Goal: Complete application form

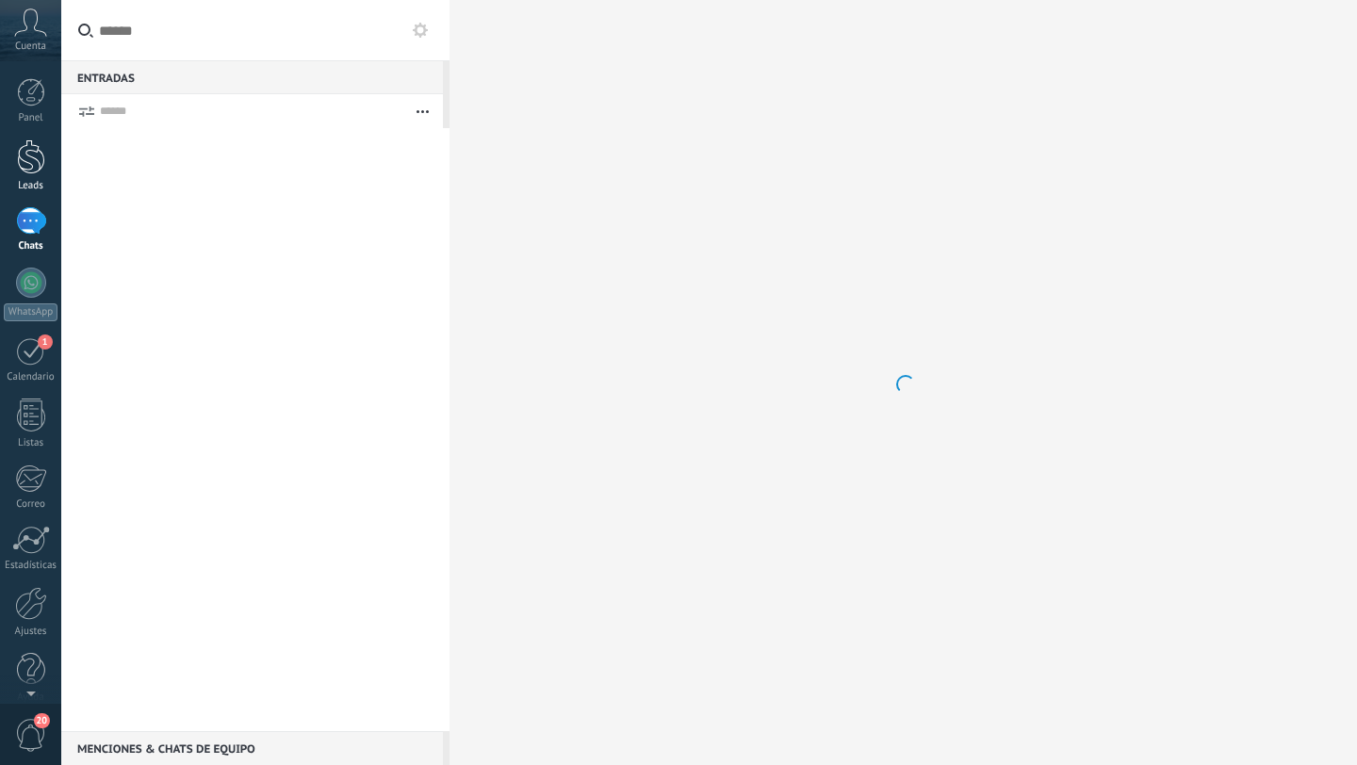
click at [45, 183] on div "Leads" at bounding box center [31, 186] width 55 height 12
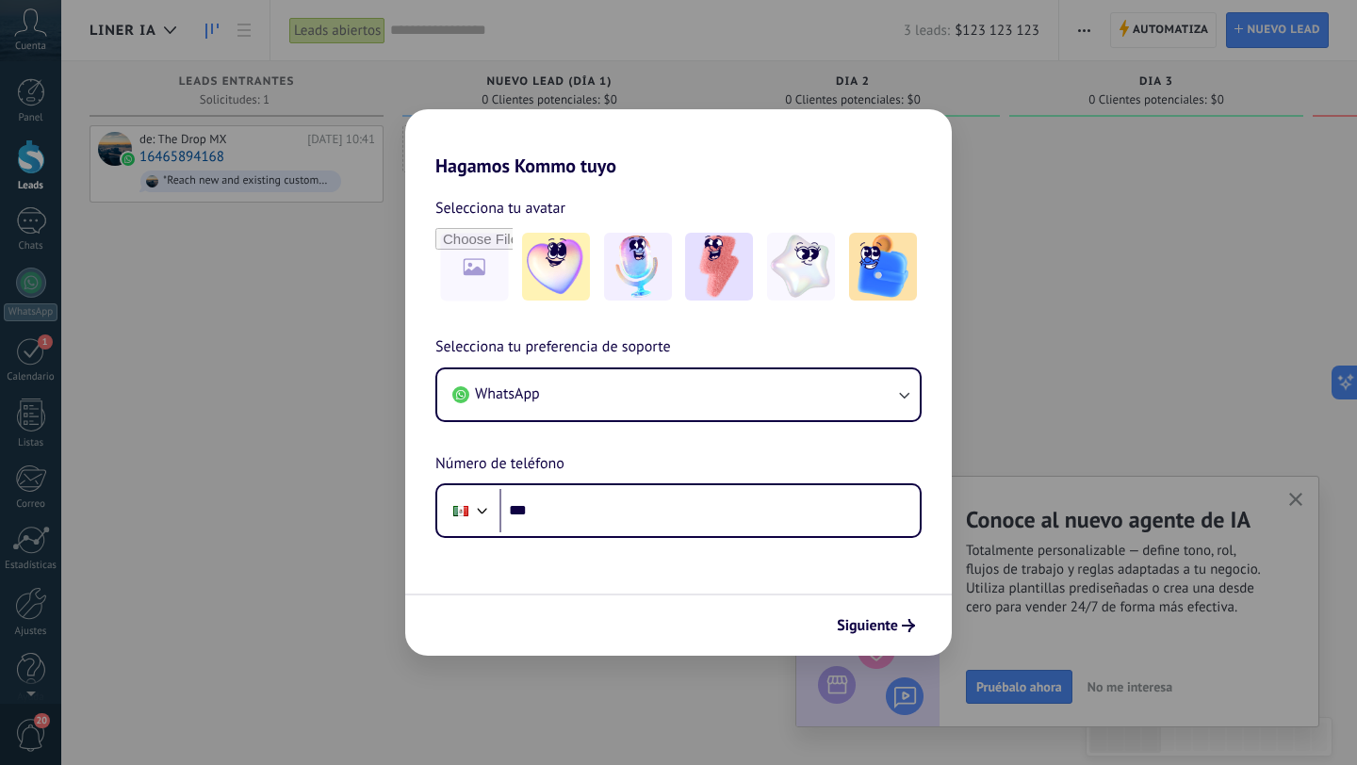
click at [1027, 297] on div "Hagamos Kommo tuyo Selecciona tu avatar Selecciona tu preferencia de soporte Wh…" at bounding box center [678, 382] width 1357 height 765
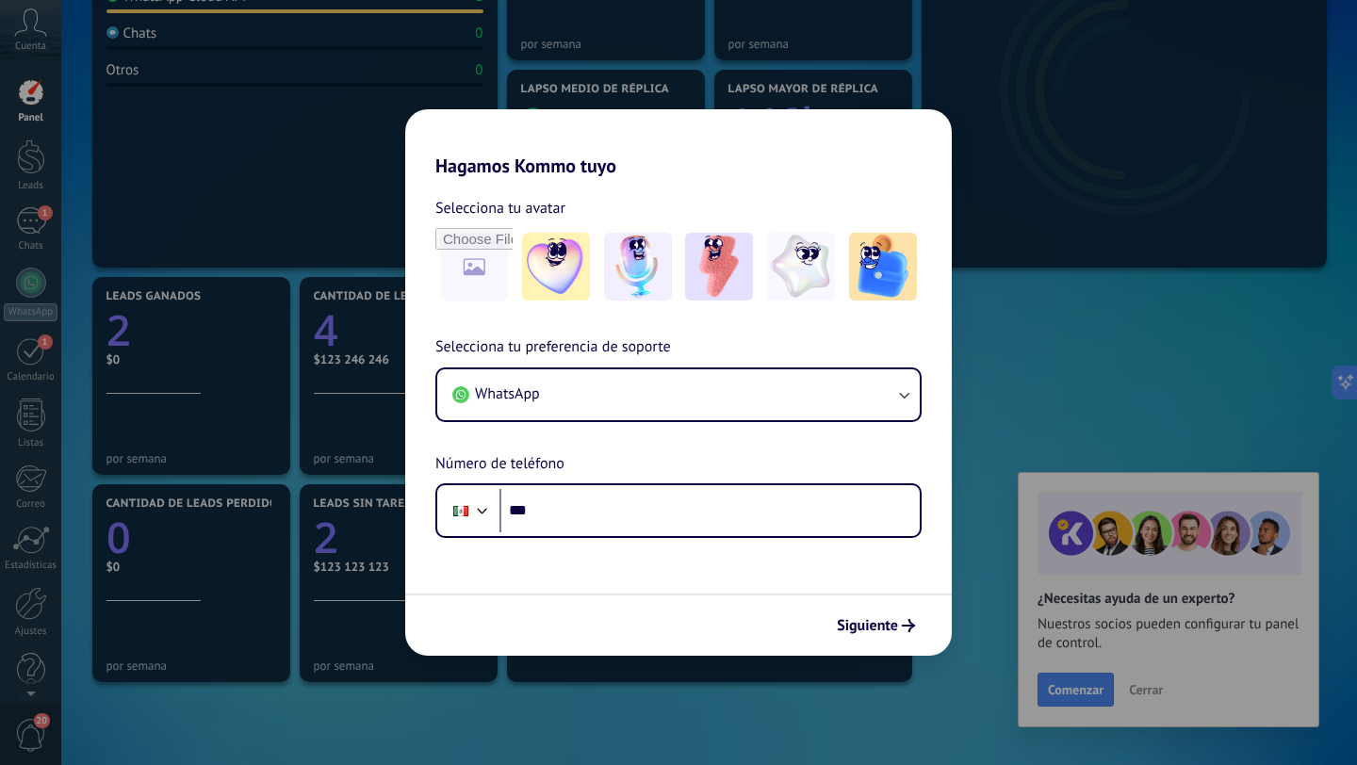
click at [905, 655] on div "Siguiente" at bounding box center [678, 624] width 546 height 62
click at [905, 648] on div "Siguiente" at bounding box center [678, 624] width 546 height 62
click at [905, 633] on button "Siguiente" at bounding box center [875, 625] width 95 height 32
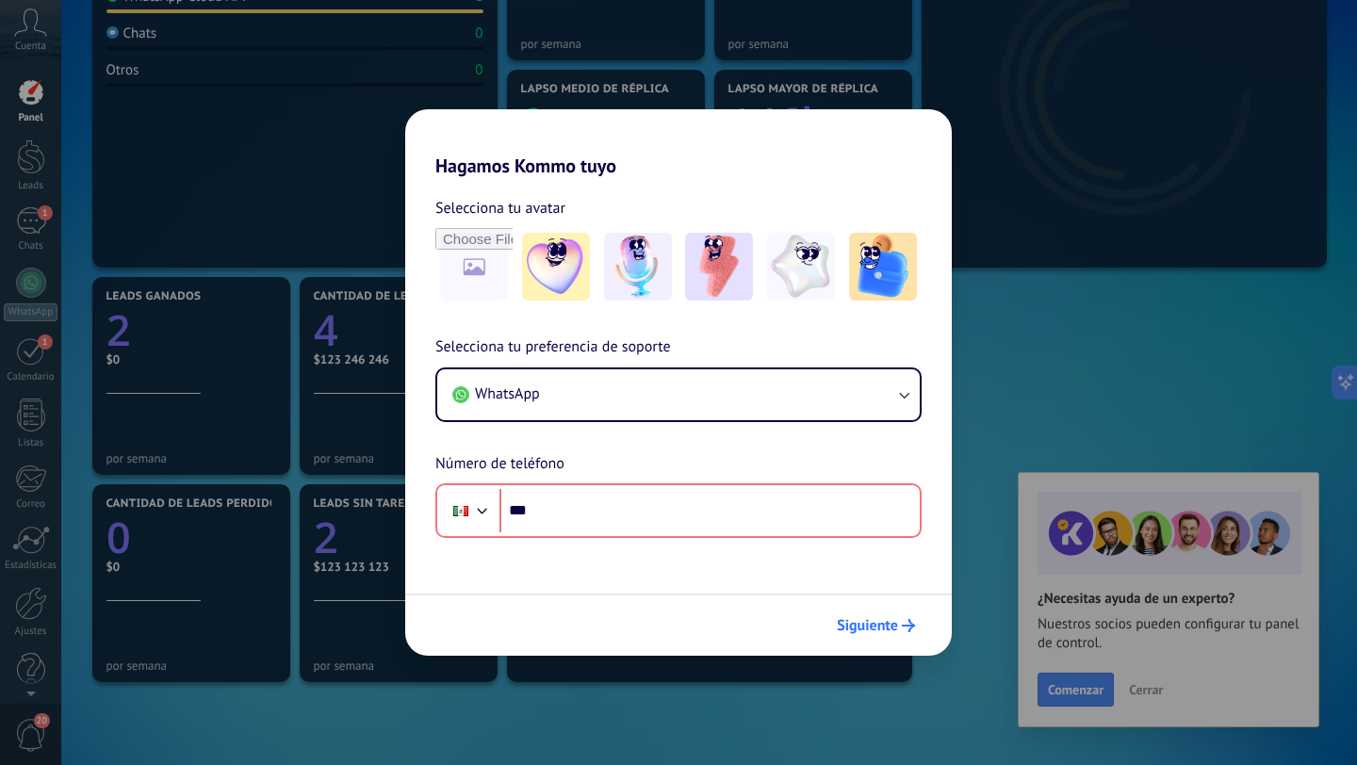
click at [862, 626] on span "Siguiente" at bounding box center [867, 625] width 61 height 13
click at [993, 400] on div "Hagamos Kommo tuyo Selecciona tu avatar Selecciona tu preferencia de soporte Wh…" at bounding box center [678, 382] width 1357 height 765
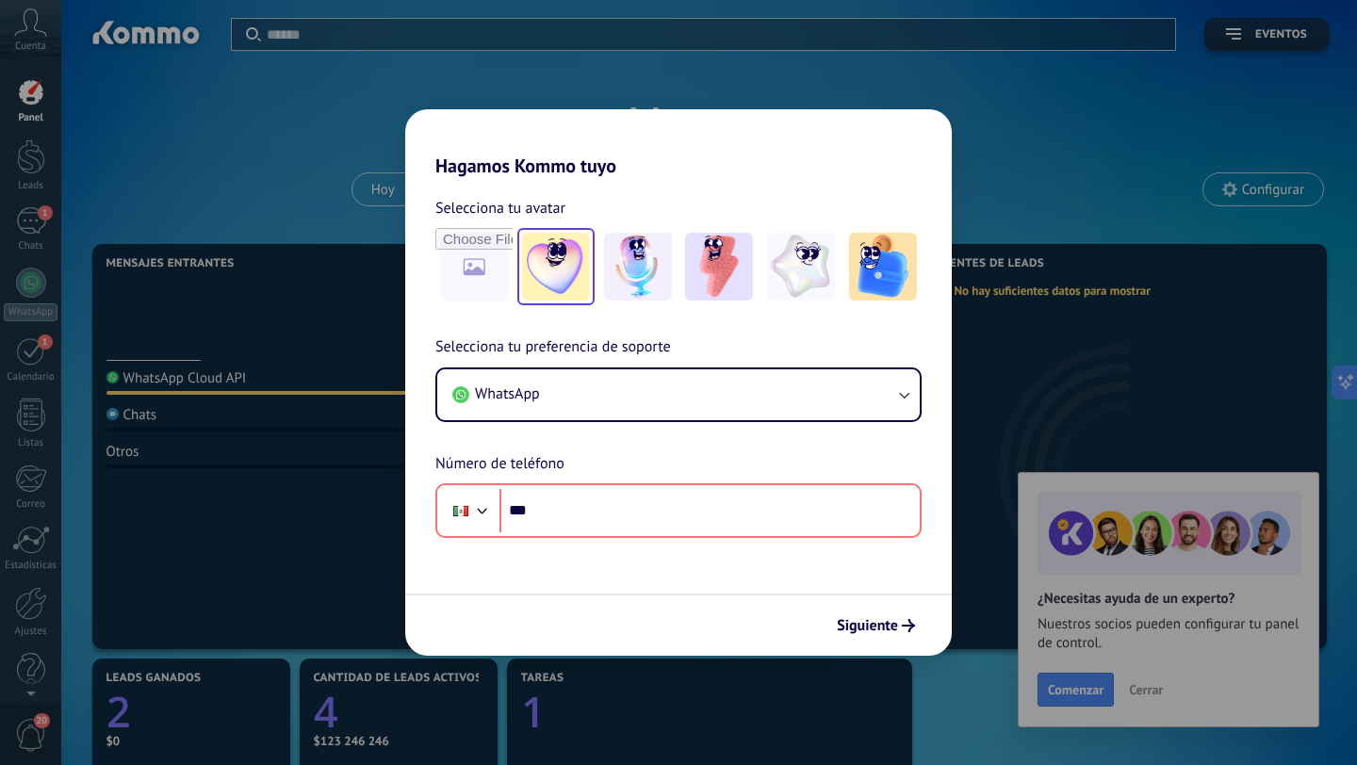
click at [540, 298] on img at bounding box center [556, 267] width 68 height 68
click at [453, 276] on input "file" at bounding box center [473, 266] width 73 height 73
click at [595, 200] on link "Restablecer" at bounding box center [610, 208] width 74 height 19
click at [310, 171] on div "Hagamos Kommo tuyo Selecciona tu avatar Selecciona tu preferencia de soporte Wh…" at bounding box center [678, 382] width 1357 height 765
